Goal: Task Accomplishment & Management: Use online tool/utility

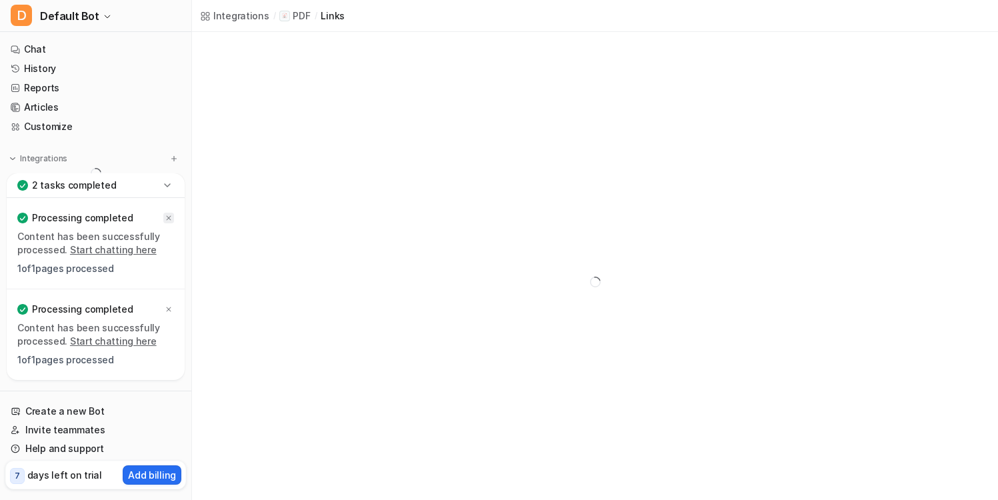
click at [163, 218] on div at bounding box center [168, 218] width 11 height 11
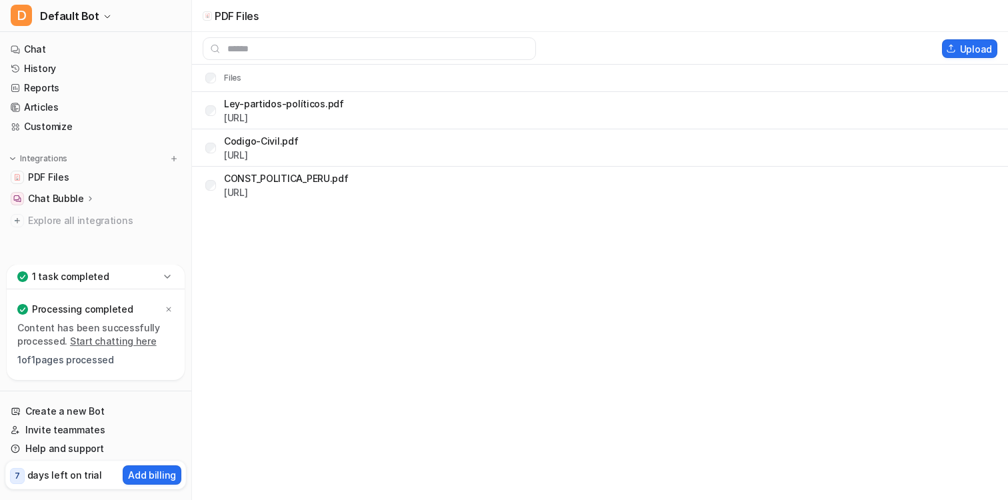
click at [167, 279] on icon at bounding box center [167, 276] width 13 height 13
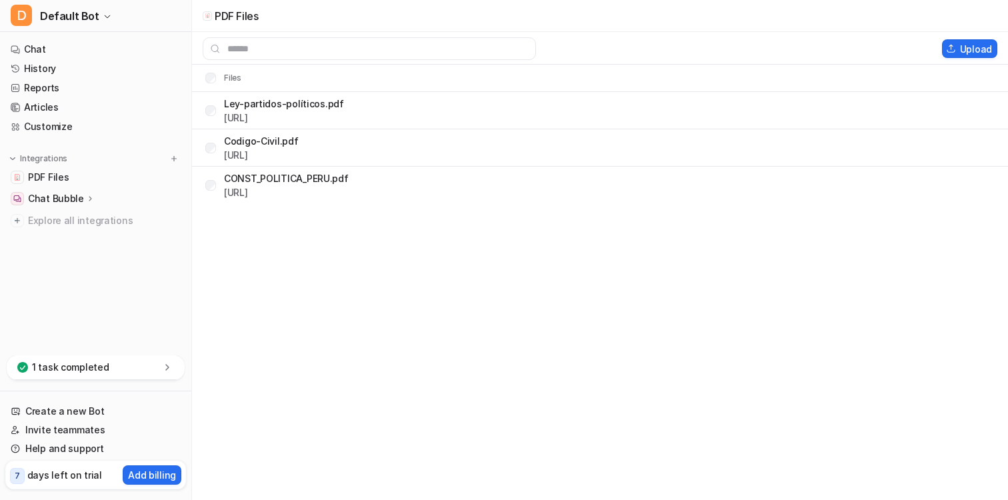
click at [168, 365] on icon at bounding box center [167, 367] width 13 height 13
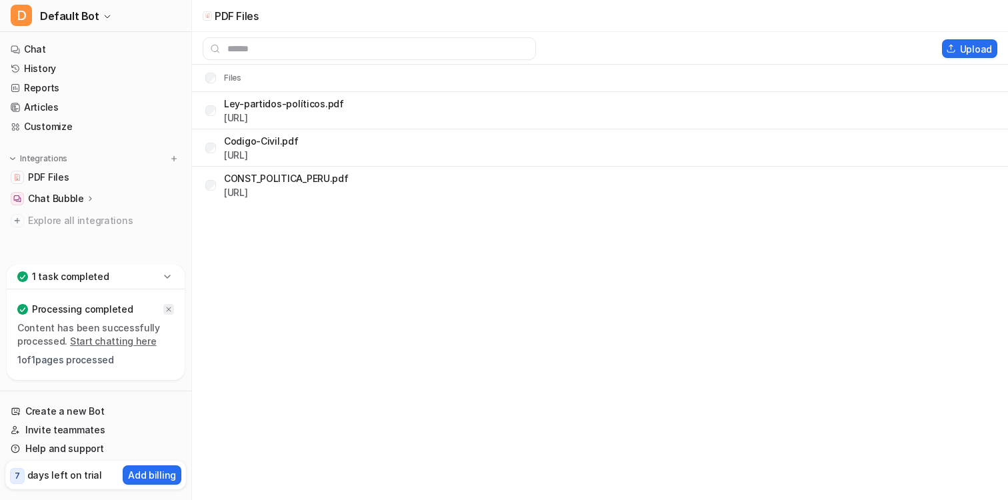
click at [170, 309] on icon at bounding box center [169, 309] width 8 height 8
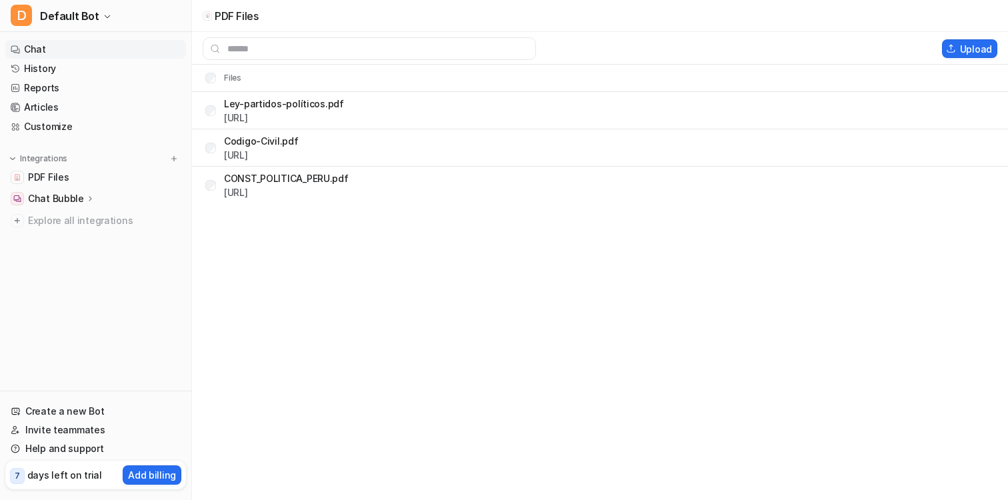
click at [41, 47] on link "Chat" at bounding box center [95, 49] width 181 height 19
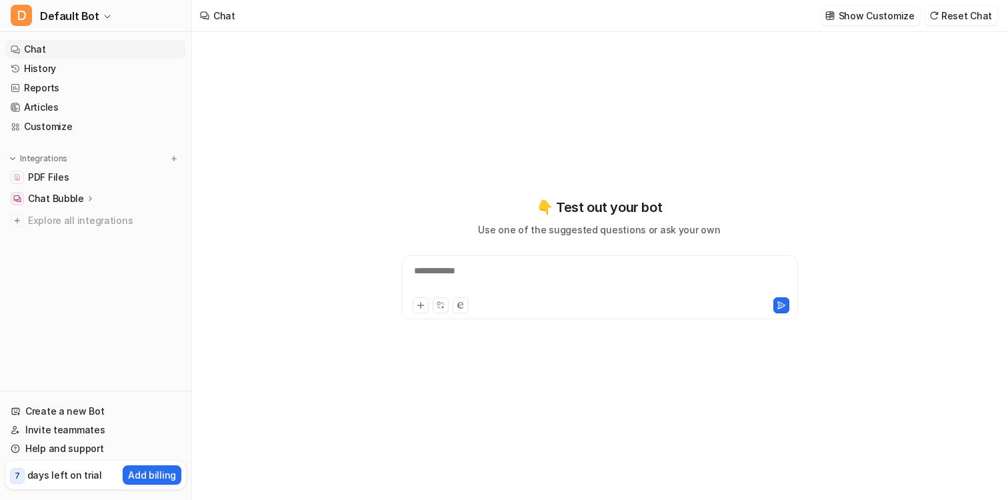
type textarea "**********"
click at [458, 272] on div at bounding box center [600, 279] width 390 height 31
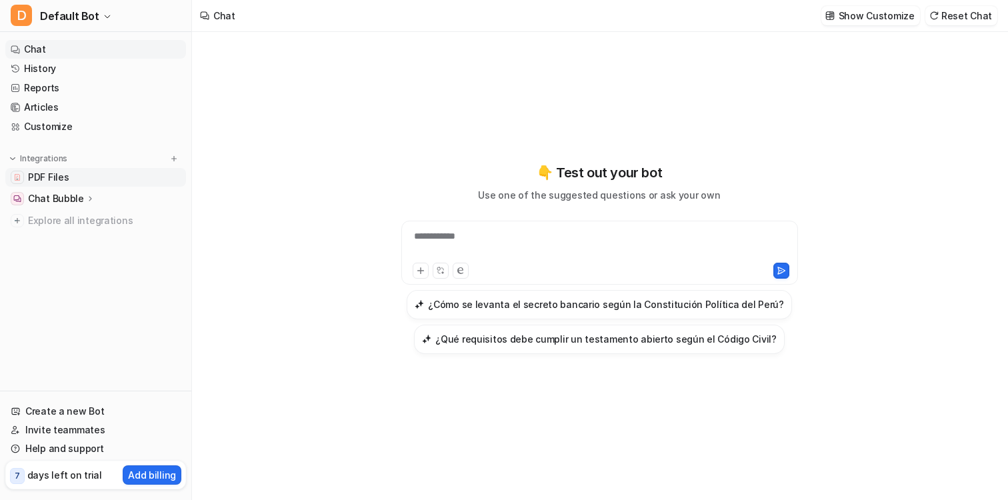
click at [40, 175] on span "PDF Files" at bounding box center [48, 177] width 41 height 13
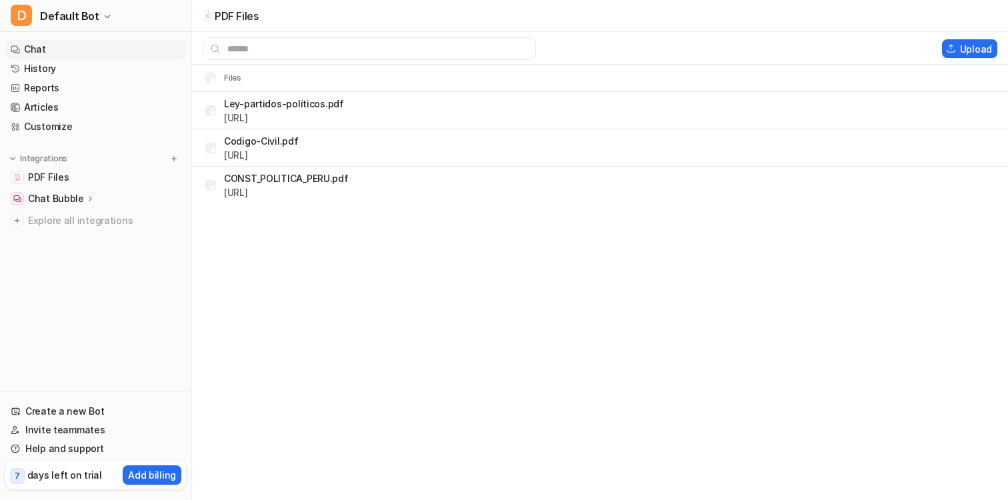
click at [45, 52] on link "Chat" at bounding box center [95, 49] width 181 height 19
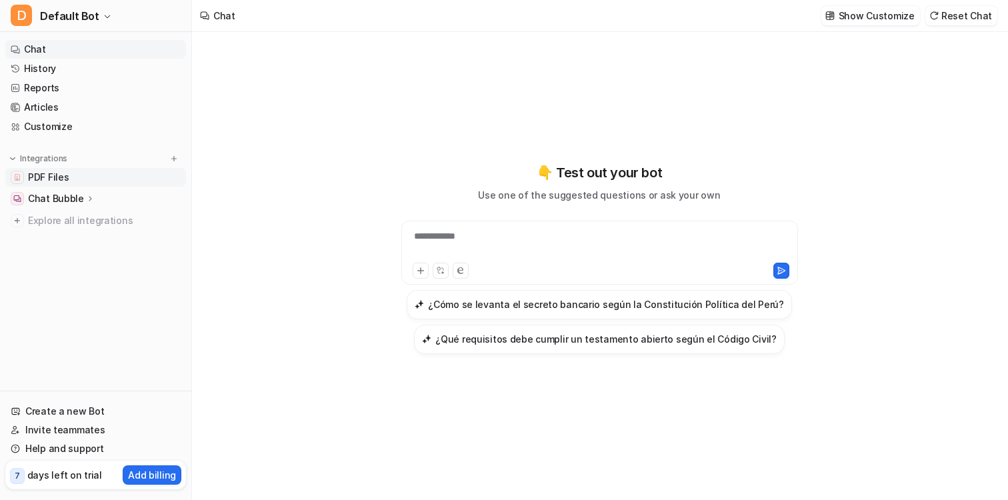
click at [56, 179] on span "PDF Files" at bounding box center [48, 177] width 41 height 13
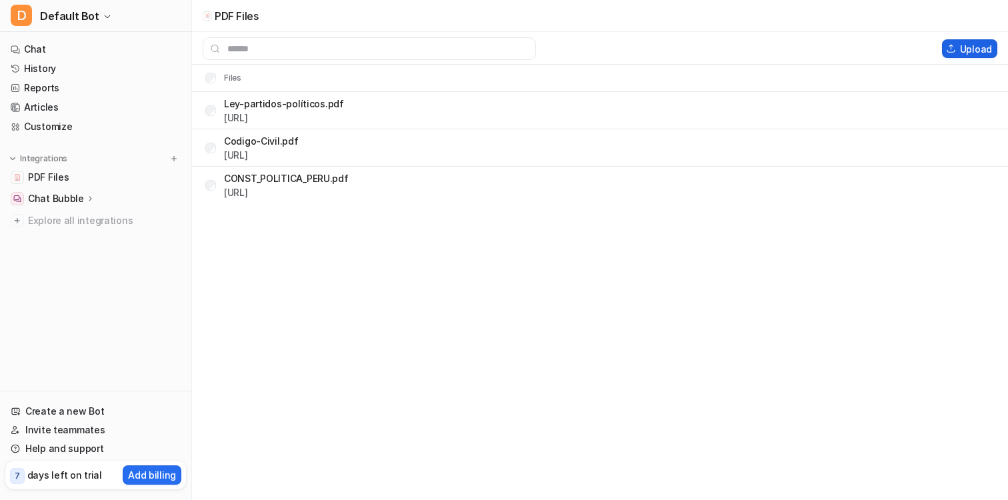
click at [962, 45] on button "Upload" at bounding box center [969, 48] width 55 height 19
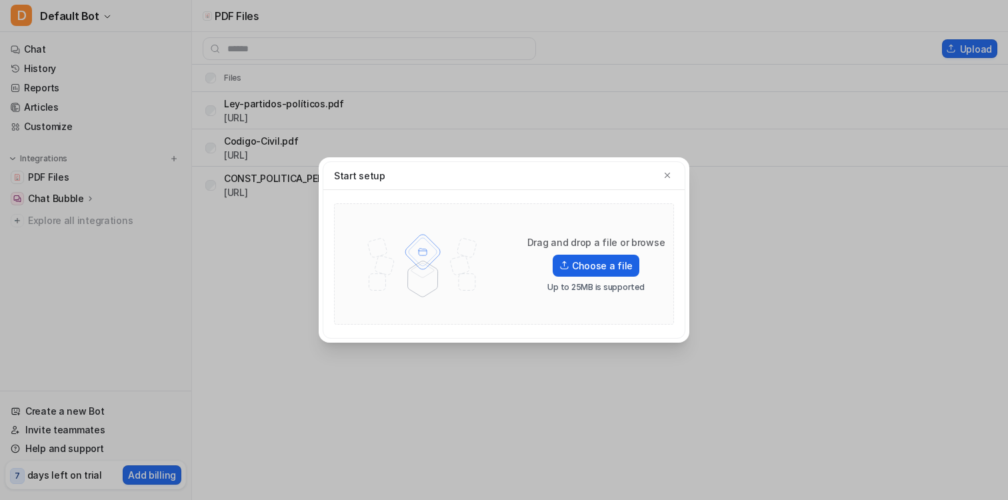
click at [581, 267] on label "Choose a file" at bounding box center [596, 266] width 87 height 22
click at [0, 0] on input "Choose a file" at bounding box center [0, 0] width 0 height 0
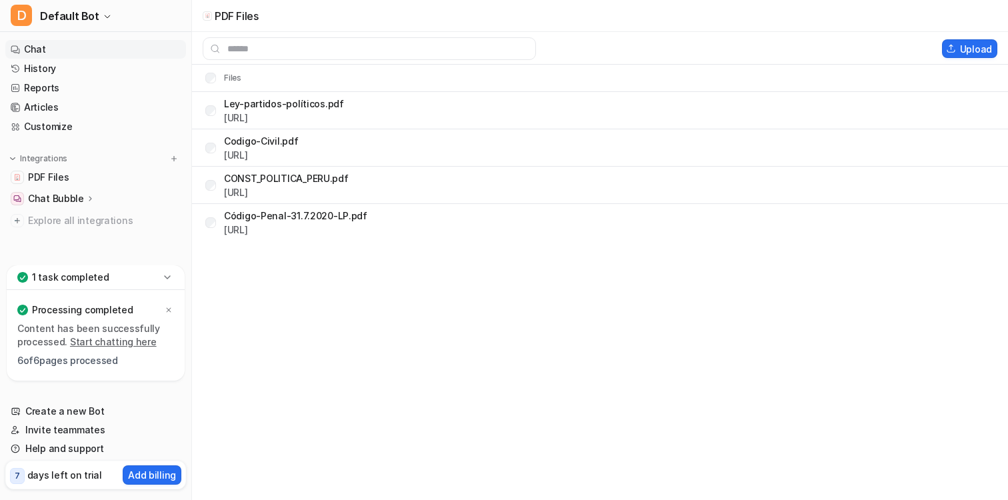
click at [43, 56] on link "Chat" at bounding box center [95, 49] width 181 height 19
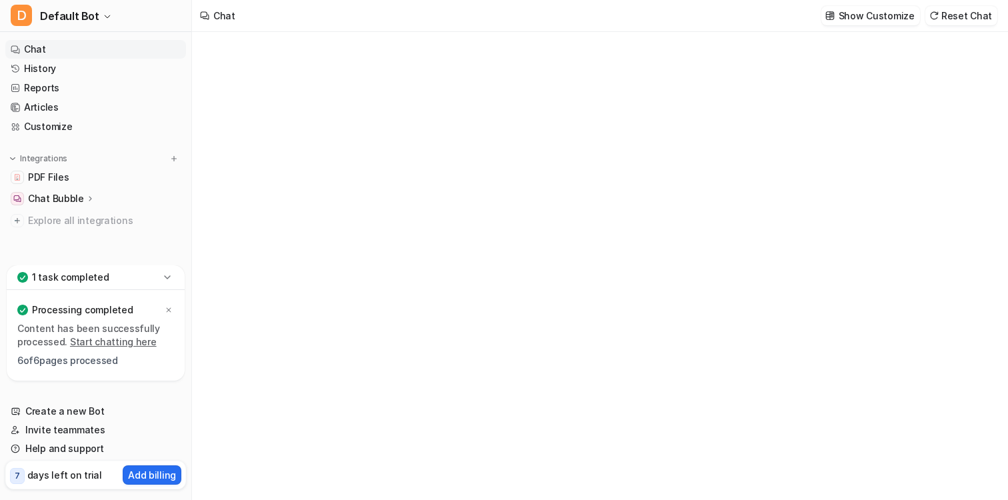
type textarea "**********"
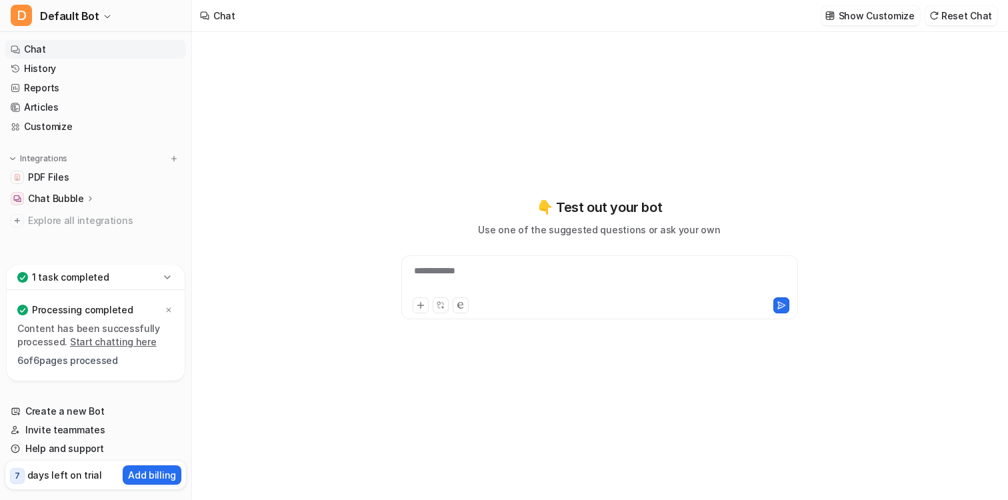
click at [533, 291] on div "**********" at bounding box center [600, 279] width 390 height 31
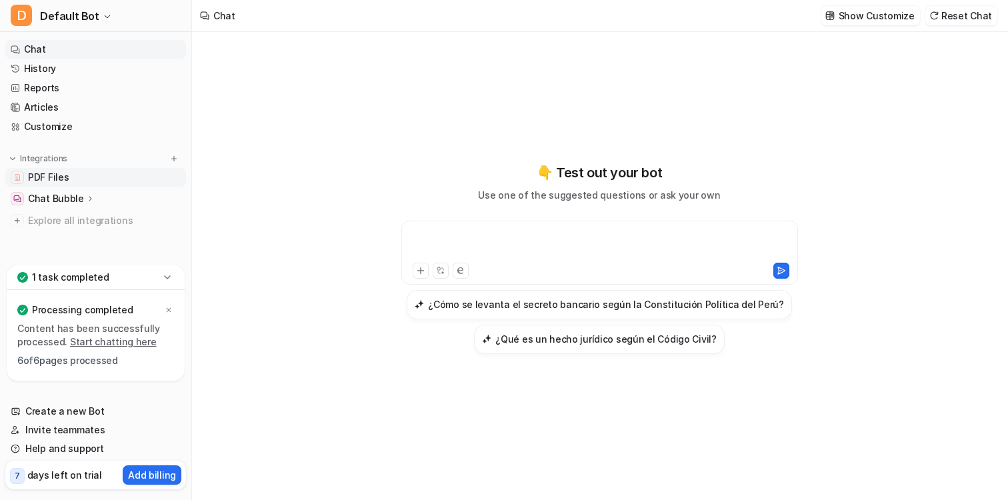
click at [81, 175] on link "PDF Files" at bounding box center [95, 177] width 181 height 19
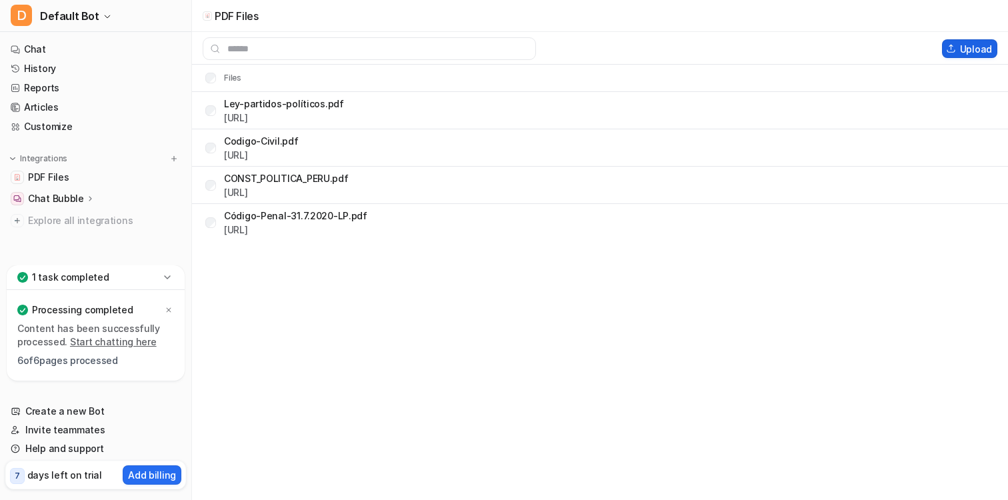
click at [984, 49] on button "Upload" at bounding box center [969, 48] width 55 height 19
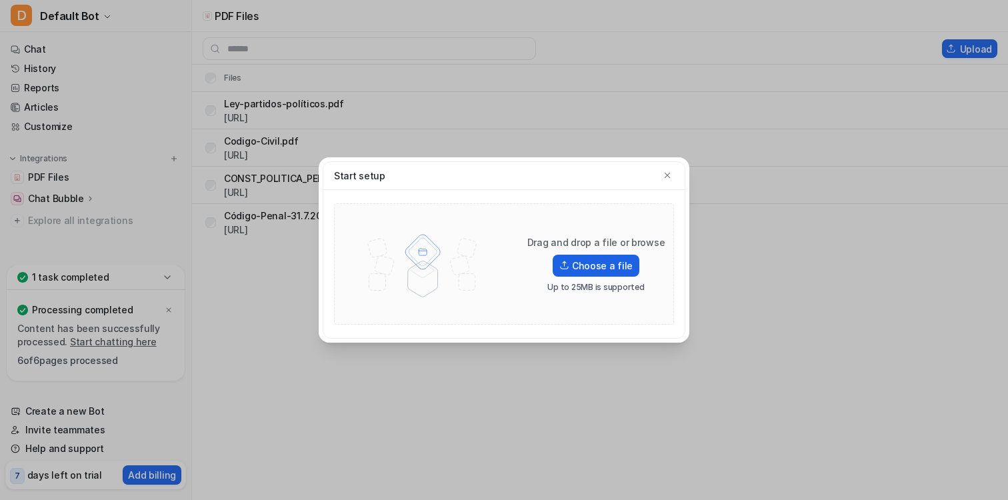
click at [580, 261] on label "Choose a file" at bounding box center [596, 266] width 87 height 22
click at [0, 0] on input "Choose a file" at bounding box center [0, 0] width 0 height 0
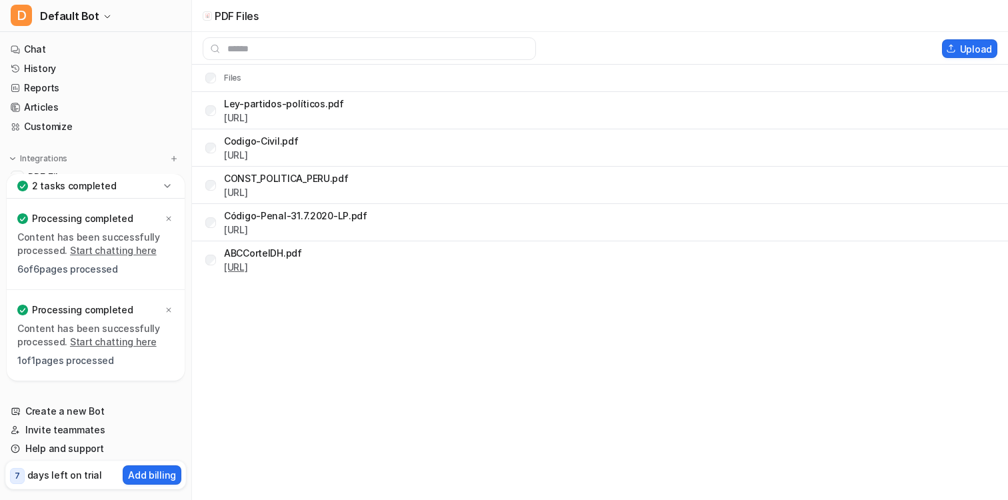
click at [248, 267] on link "https://dashboard.eesel.ai/.../ABCCorteIDH.pdf" at bounding box center [236, 266] width 24 height 11
